Goal: Entertainment & Leisure: Browse casually

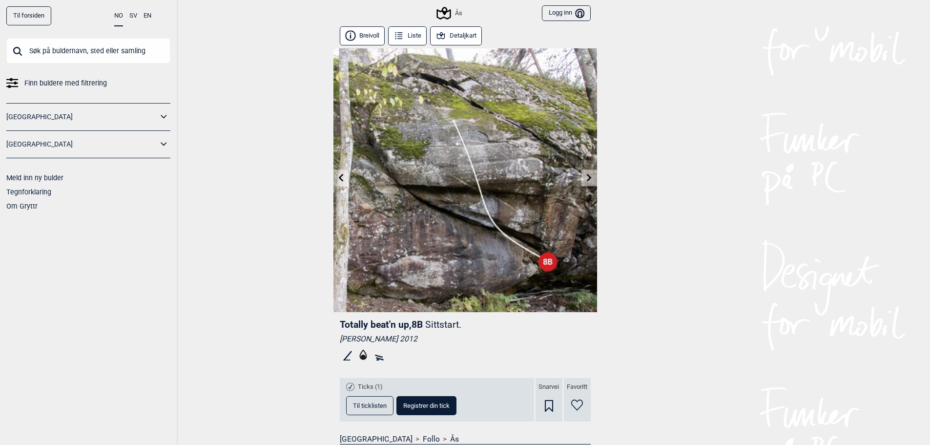
click at [591, 174] on icon at bounding box center [589, 177] width 8 height 8
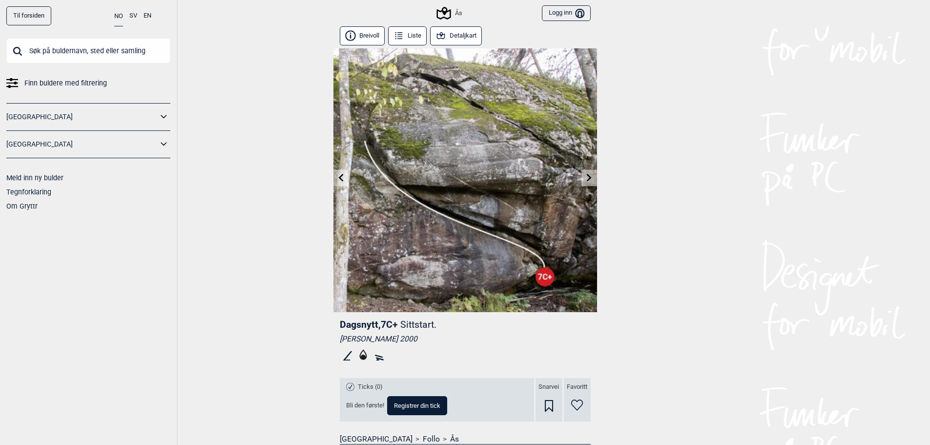
click at [583, 173] on link at bounding box center [588, 178] width 15 height 16
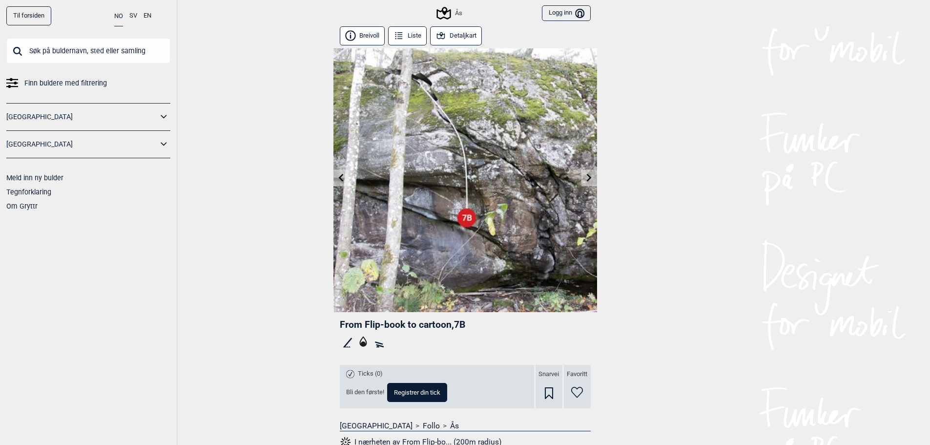
click at [337, 176] on icon at bounding box center [341, 177] width 8 height 8
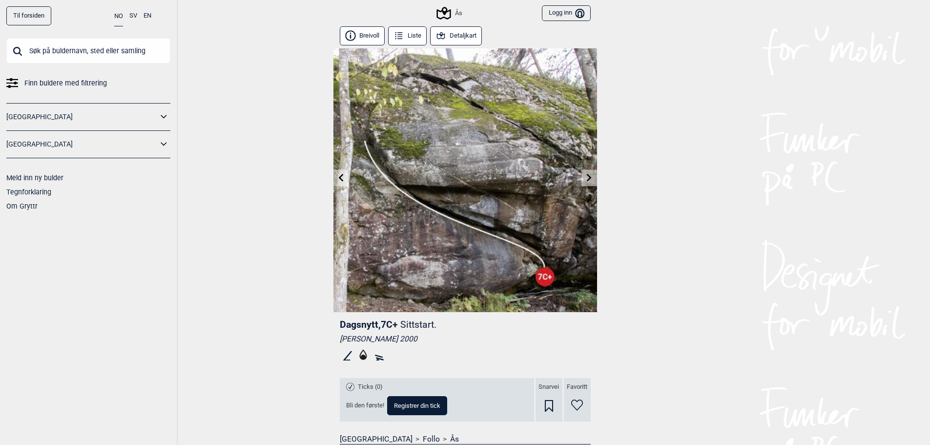
click at [337, 176] on icon at bounding box center [341, 177] width 8 height 8
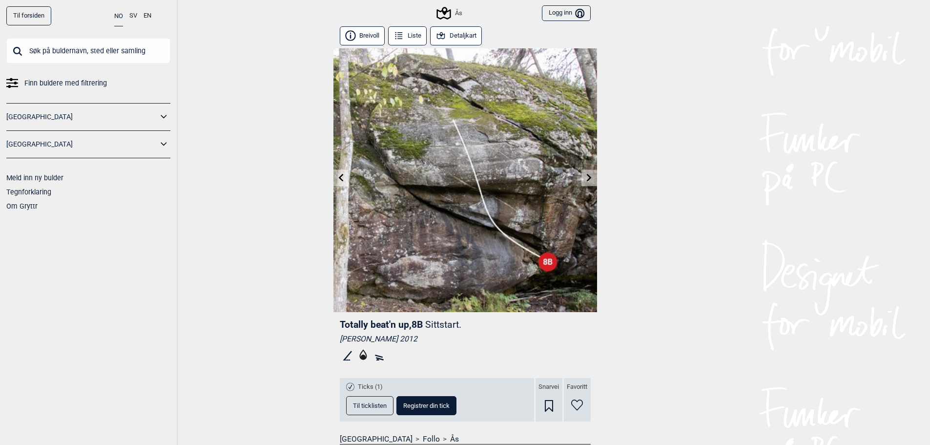
click at [337, 176] on icon at bounding box center [341, 177] width 8 height 8
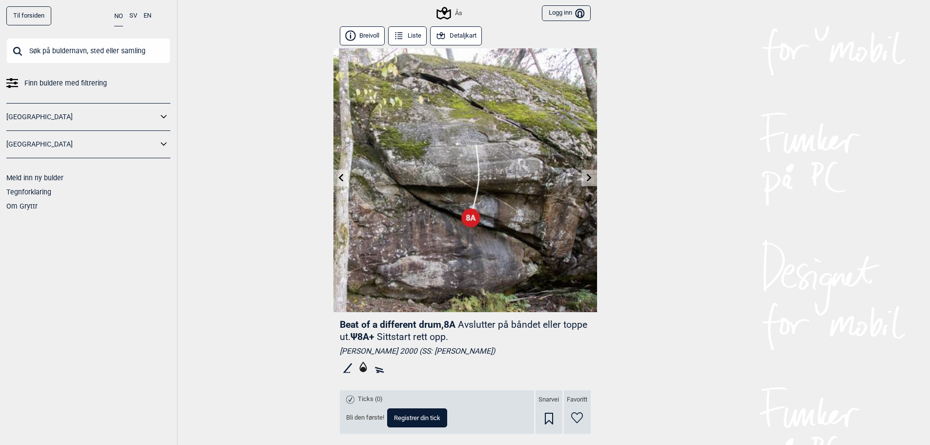
click at [339, 180] on icon at bounding box center [341, 177] width 8 height 8
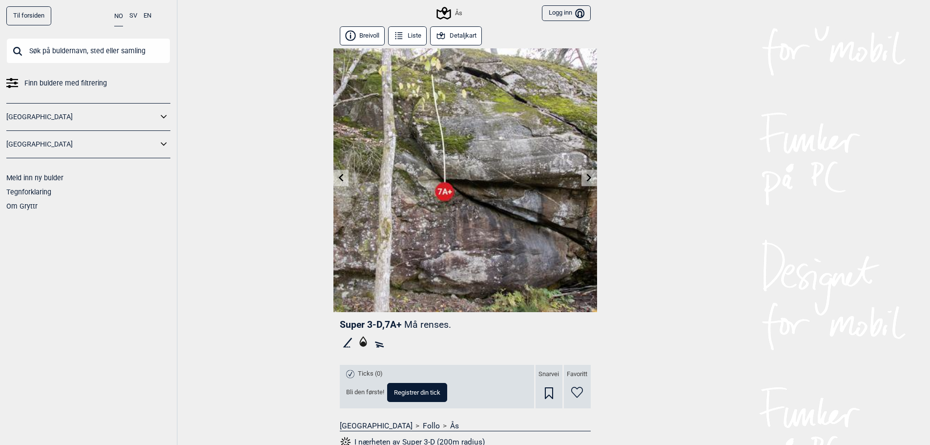
click at [331, 185] on div "Til forsiden NO SV EN Finn buldere med filtrering [GEOGRAPHIC_DATA] [GEOGRAPHIC…" at bounding box center [465, 222] width 930 height 445
click at [338, 179] on icon at bounding box center [341, 177] width 8 height 8
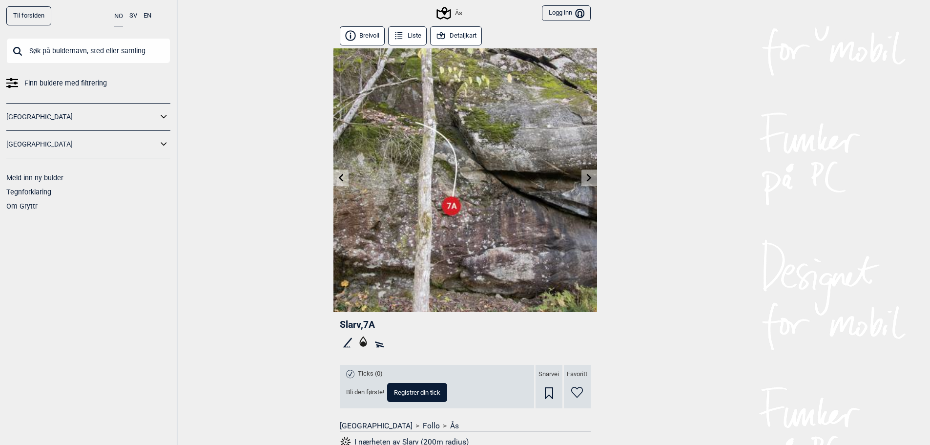
click at [339, 174] on icon at bounding box center [341, 177] width 8 height 8
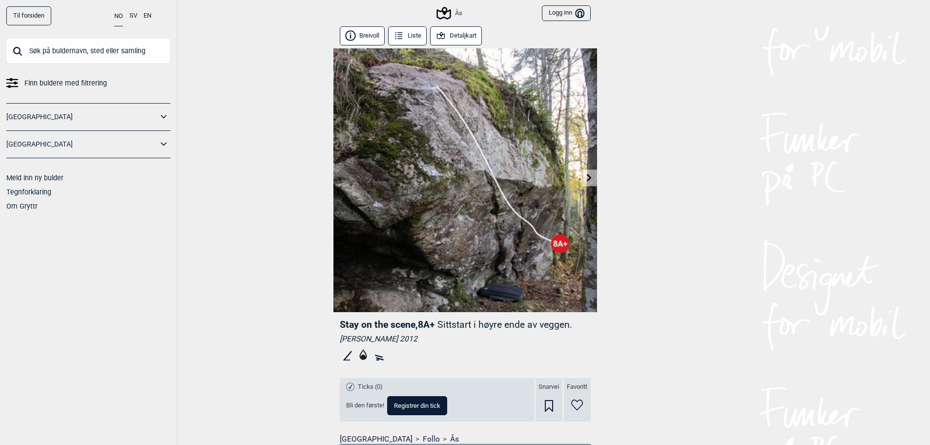
click at [595, 176] on link at bounding box center [588, 178] width 15 height 16
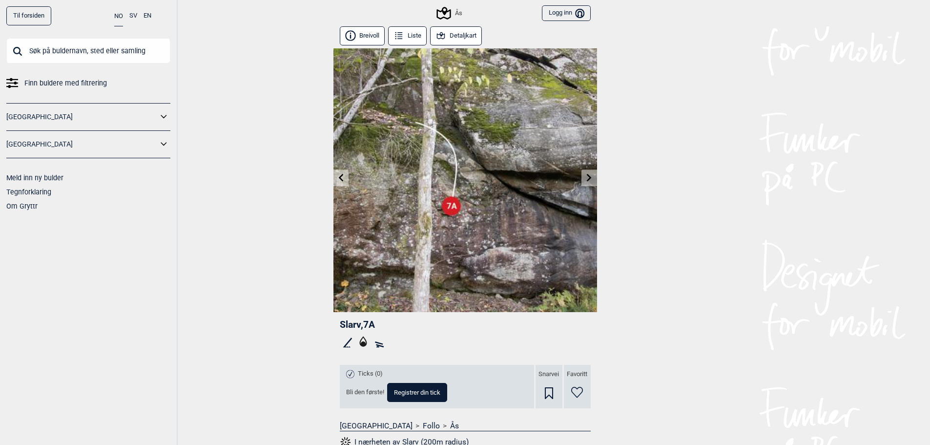
click at [595, 176] on link at bounding box center [588, 178] width 15 height 16
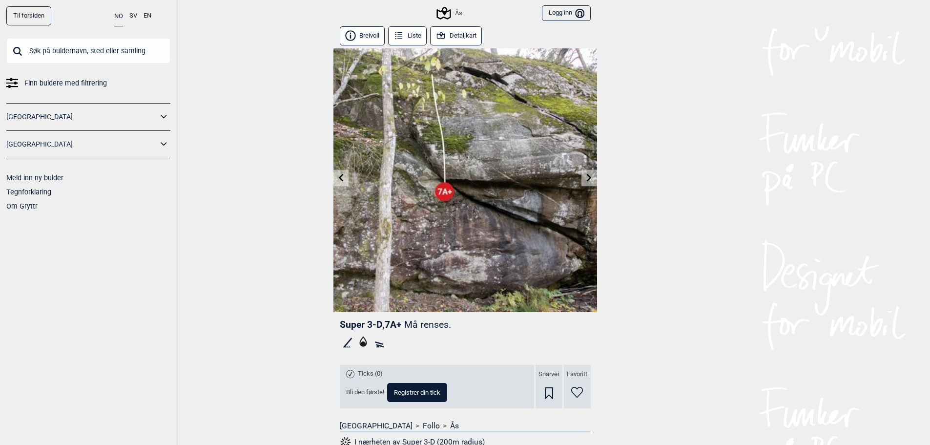
click at [595, 176] on link at bounding box center [588, 178] width 15 height 16
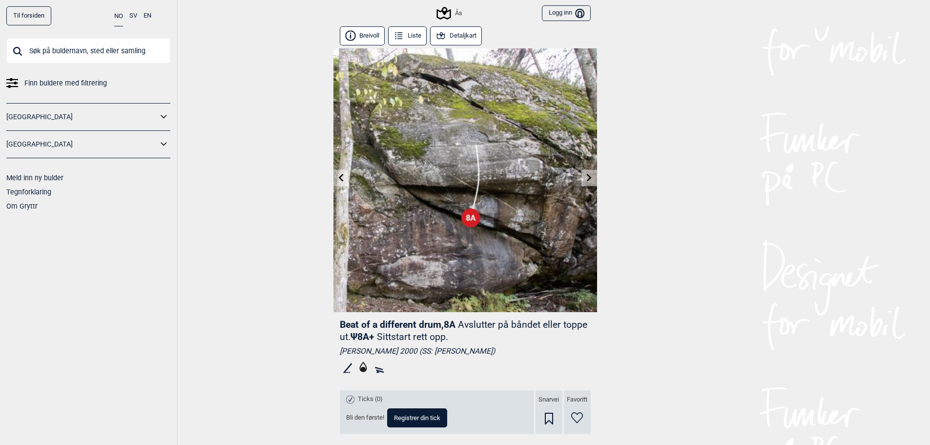
click at [595, 176] on link at bounding box center [588, 178] width 15 height 16
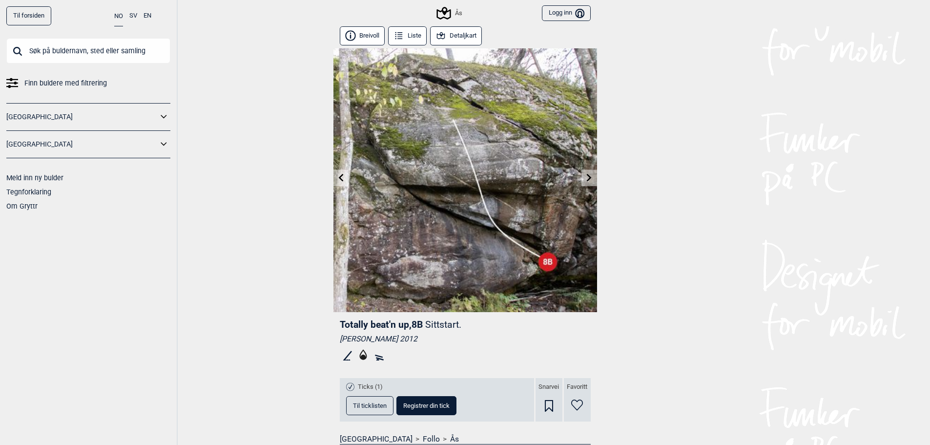
click at [595, 176] on link at bounding box center [588, 178] width 15 height 16
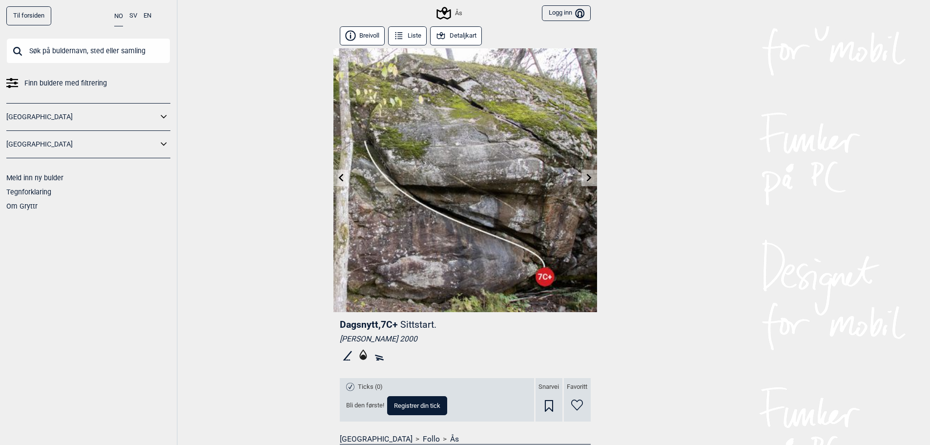
click at [595, 176] on link at bounding box center [588, 178] width 15 height 16
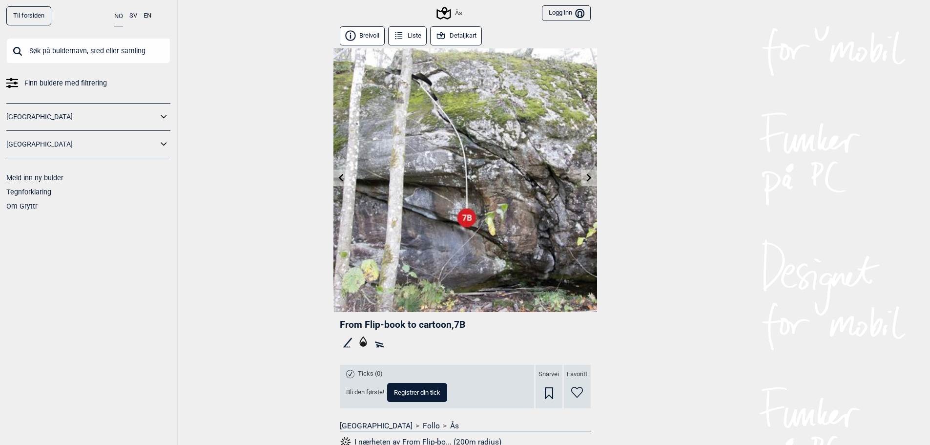
click at [331, 178] on div "Til forsiden NO SV EN Finn buldere med filtrering [GEOGRAPHIC_DATA] [GEOGRAPHIC…" at bounding box center [465, 222] width 930 height 445
click at [339, 171] on link at bounding box center [340, 178] width 15 height 16
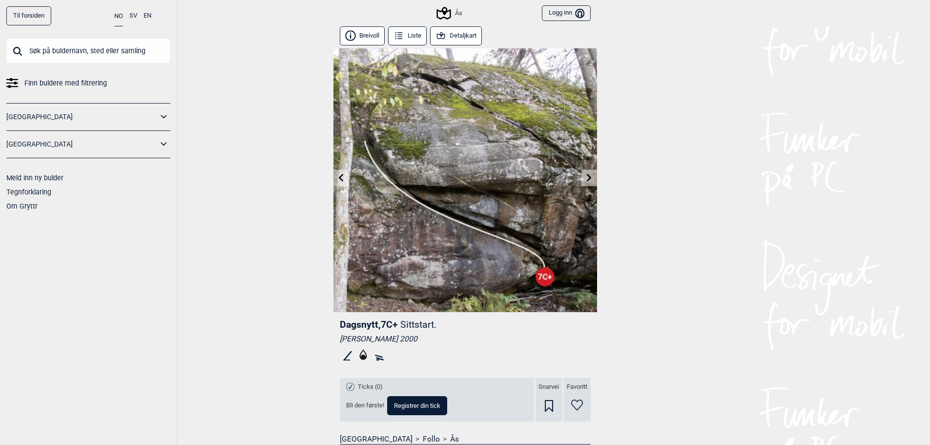
click at [590, 183] on link at bounding box center [588, 178] width 15 height 16
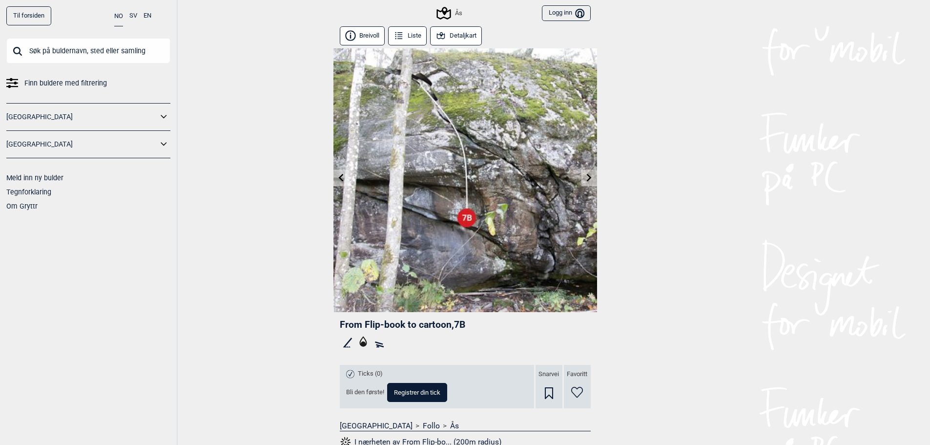
click at [590, 183] on link at bounding box center [588, 178] width 15 height 16
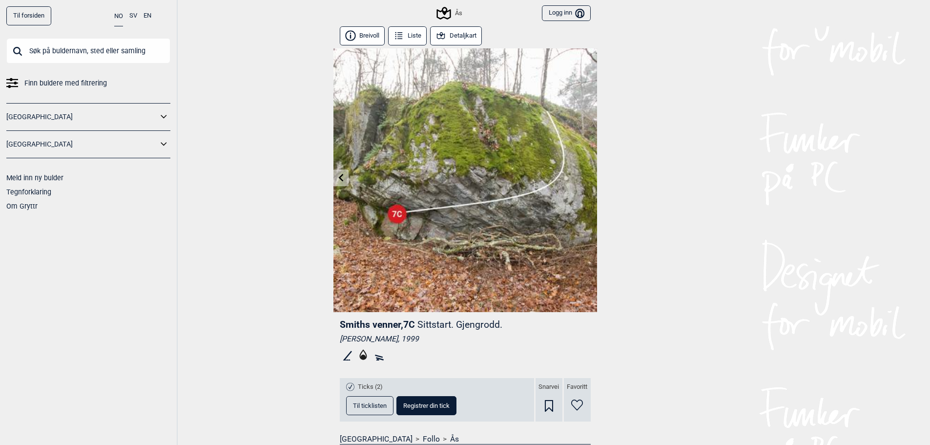
click at [339, 178] on icon at bounding box center [340, 177] width 5 height 8
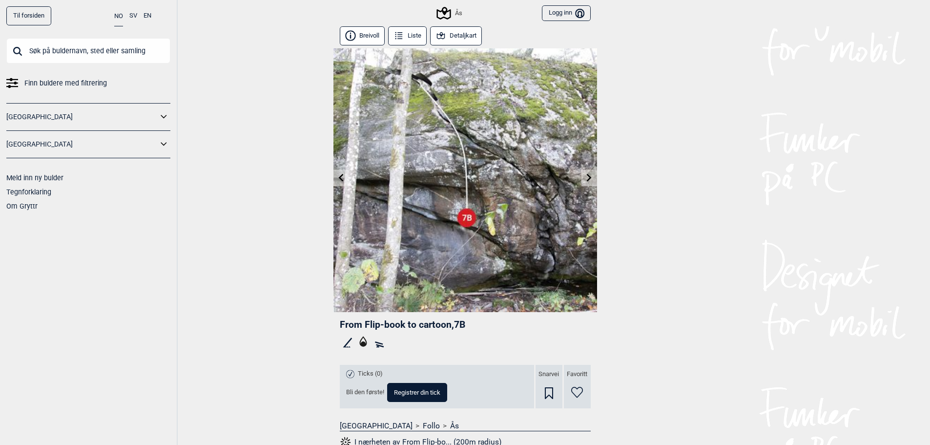
click at [339, 178] on icon at bounding box center [340, 177] width 5 height 8
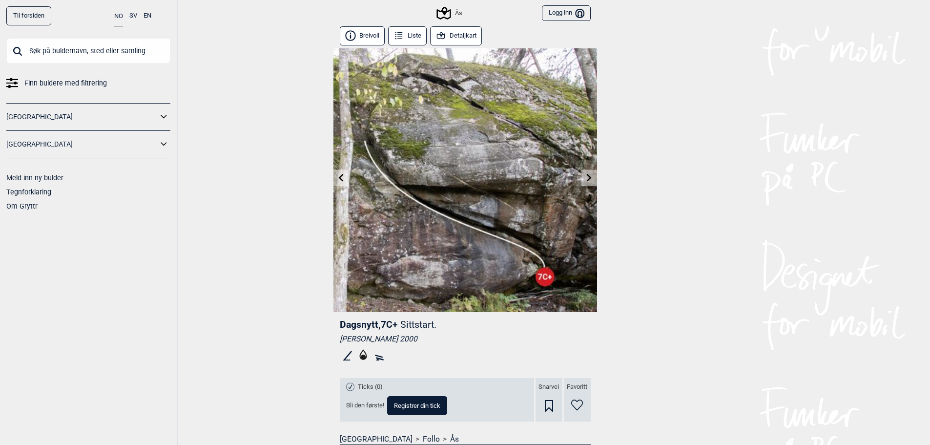
click at [339, 178] on icon at bounding box center [340, 177] width 5 height 8
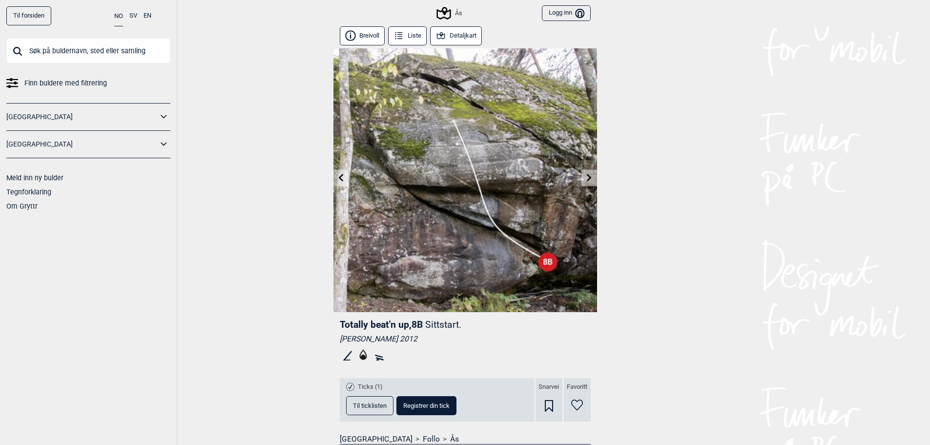
click at [339, 178] on icon at bounding box center [340, 177] width 5 height 8
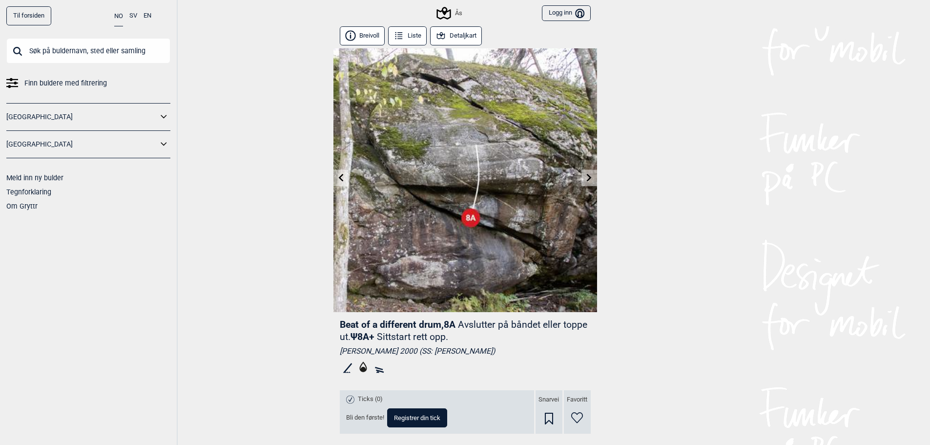
click at [339, 178] on icon at bounding box center [340, 177] width 5 height 8
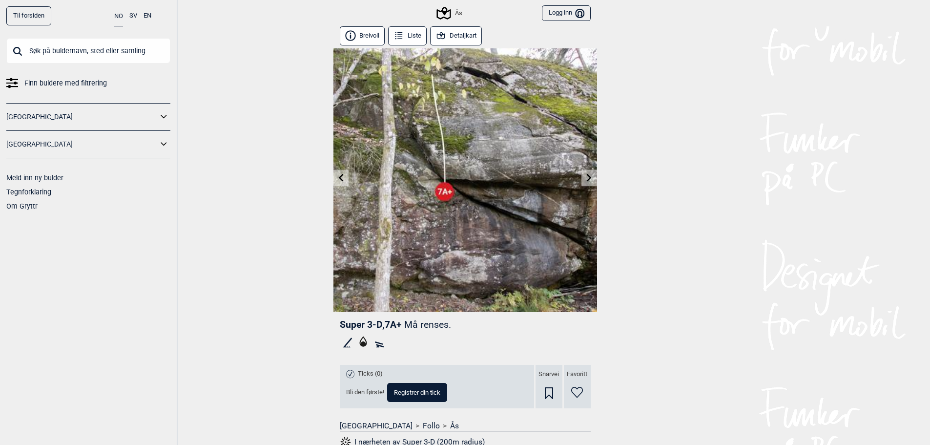
click at [584, 182] on link at bounding box center [588, 178] width 15 height 16
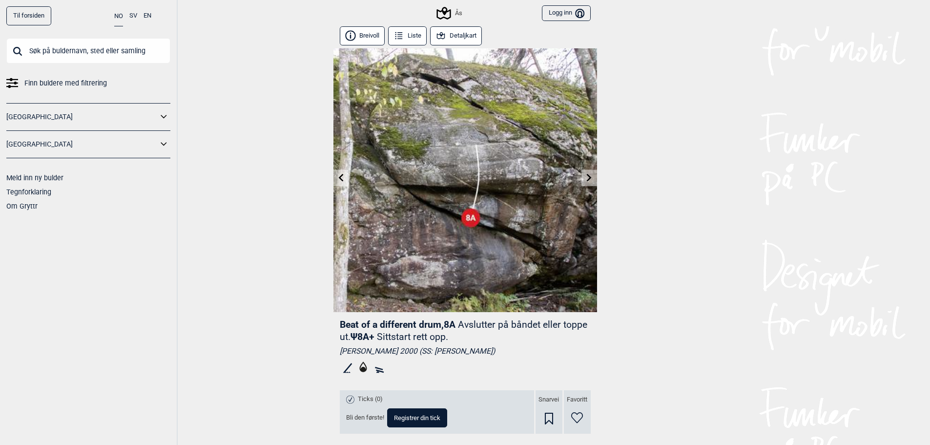
click at [343, 172] on link at bounding box center [340, 178] width 15 height 16
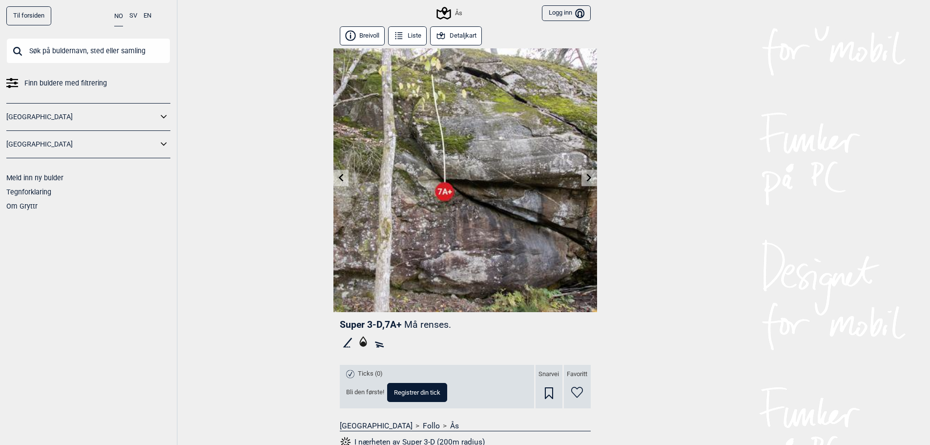
click at [343, 172] on link at bounding box center [340, 178] width 15 height 16
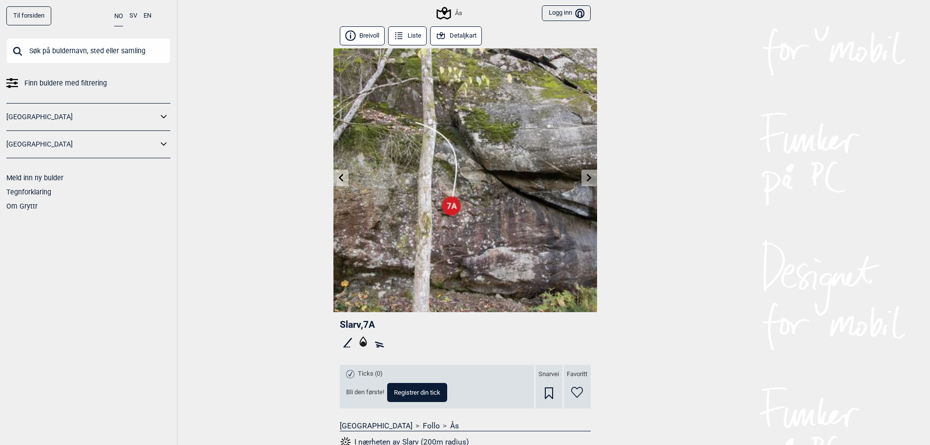
click at [343, 172] on link at bounding box center [340, 178] width 15 height 16
